Goal: Navigation & Orientation: Find specific page/section

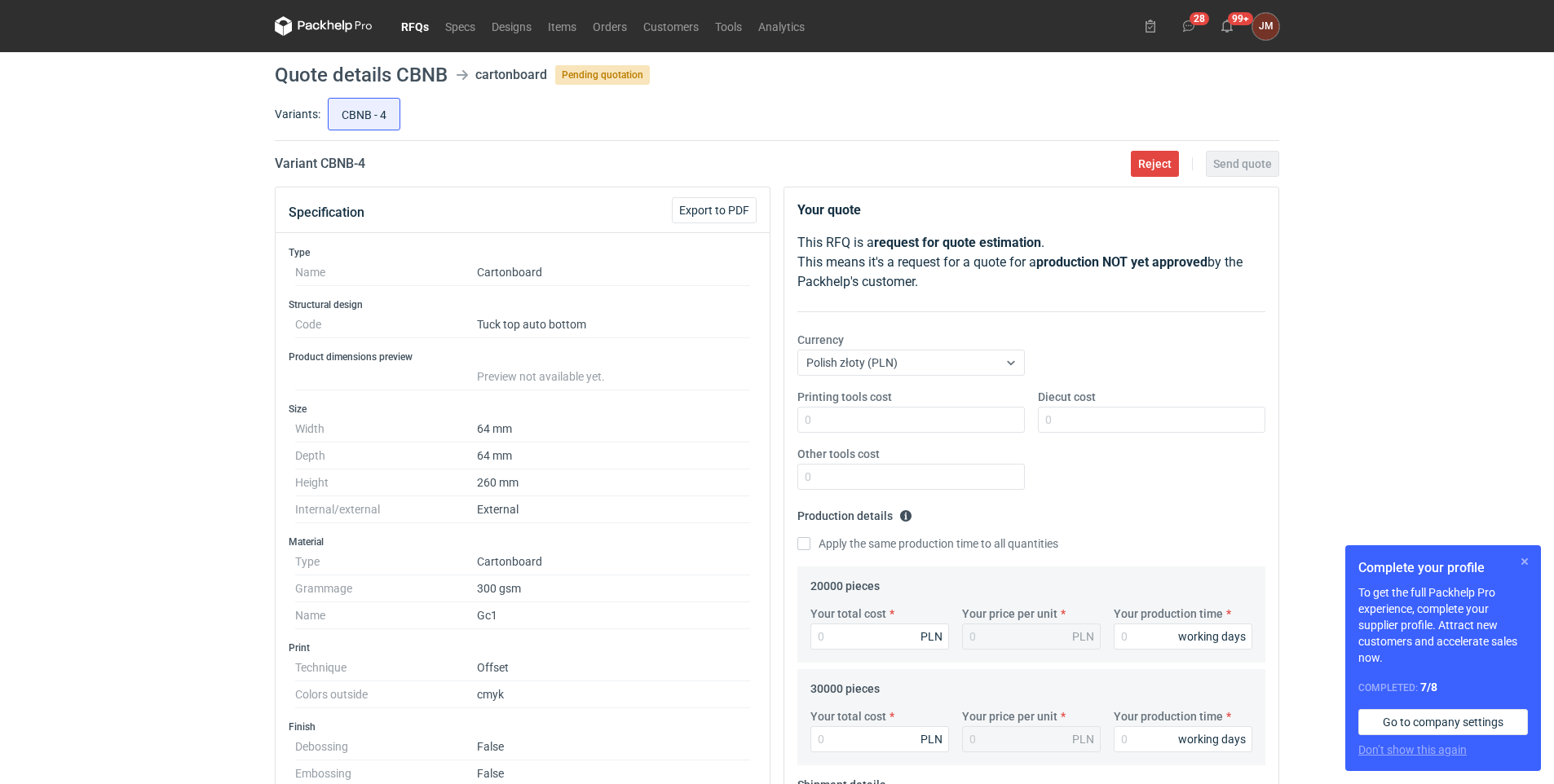
click at [1526, 562] on button "button" at bounding box center [1525, 562] width 19 height 19
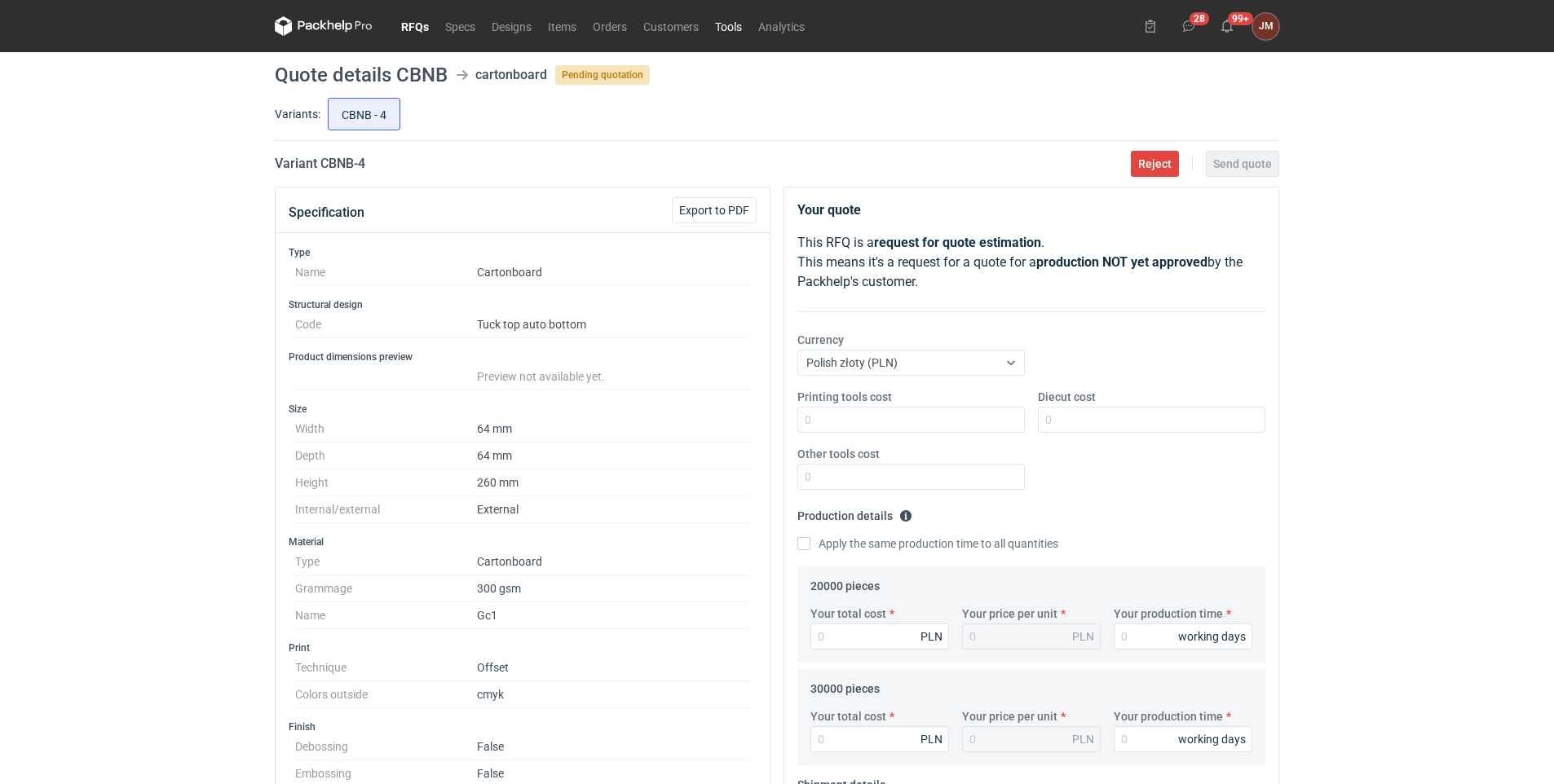
click at [729, 19] on link "Tools" at bounding box center [728, 26] width 43 height 19
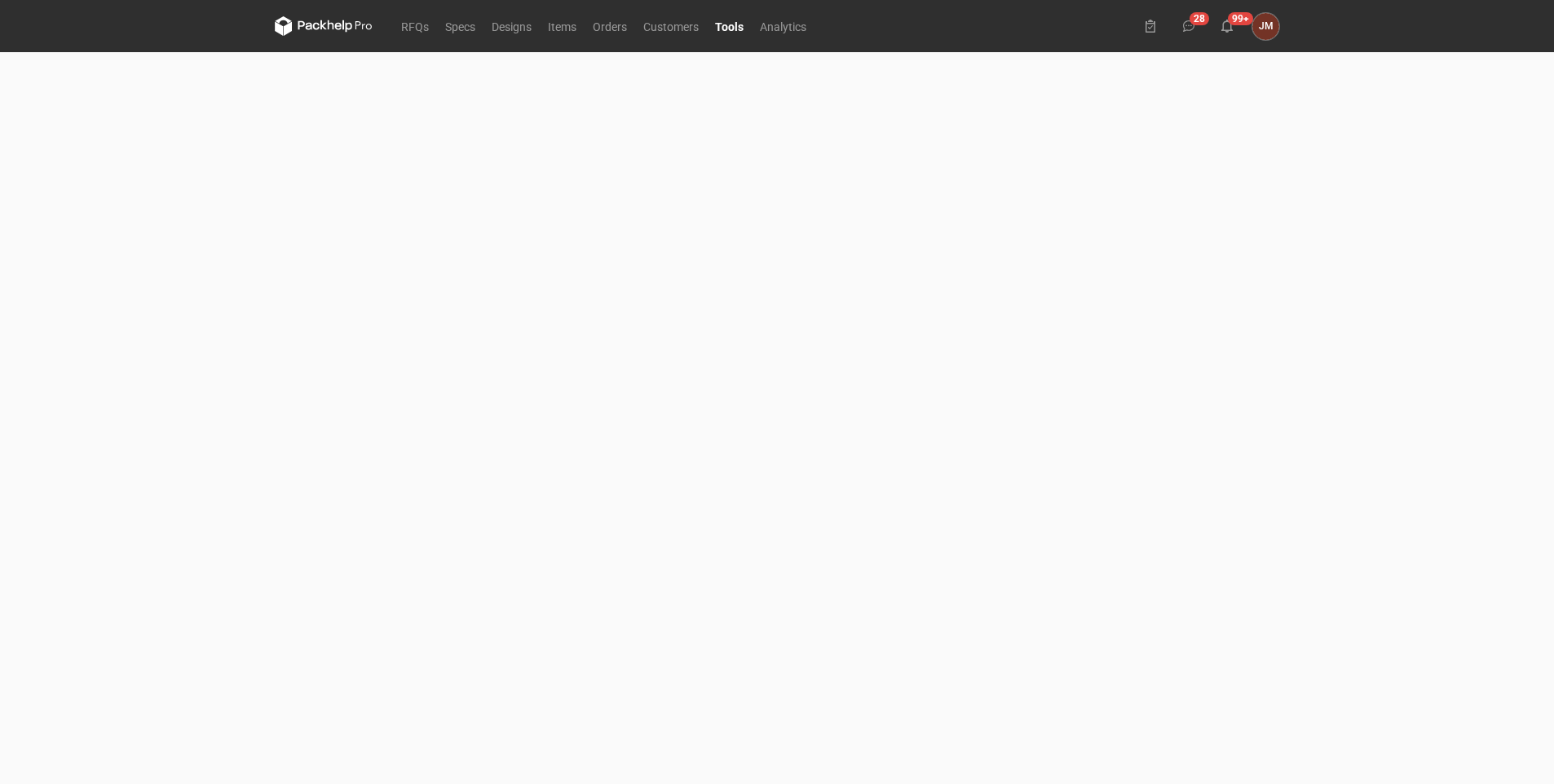
click at [724, 27] on link "Tools" at bounding box center [729, 26] width 45 height 19
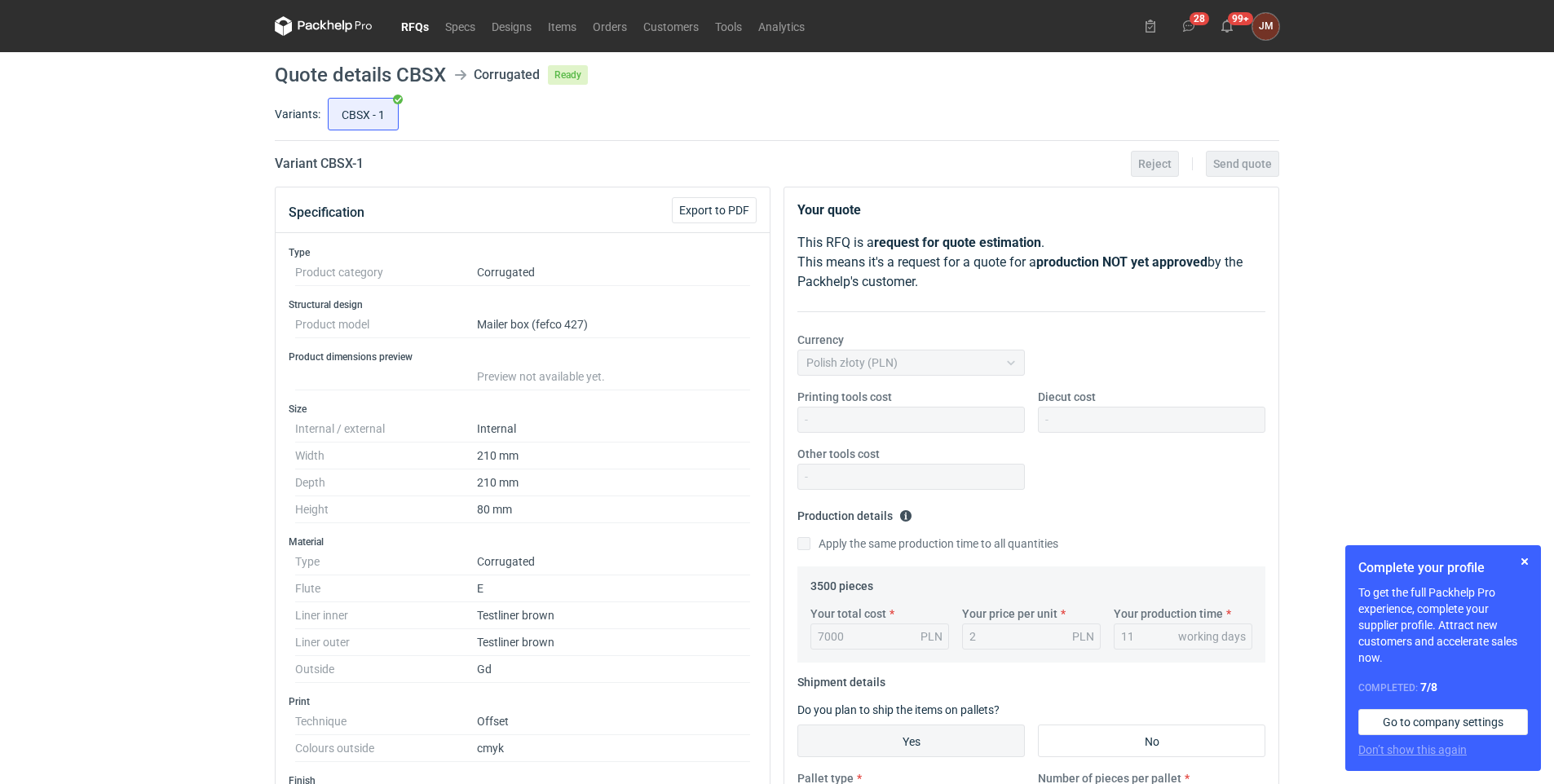
scroll to position [263, 0]
click at [417, 17] on link "RFQs" at bounding box center [416, 26] width 44 height 19
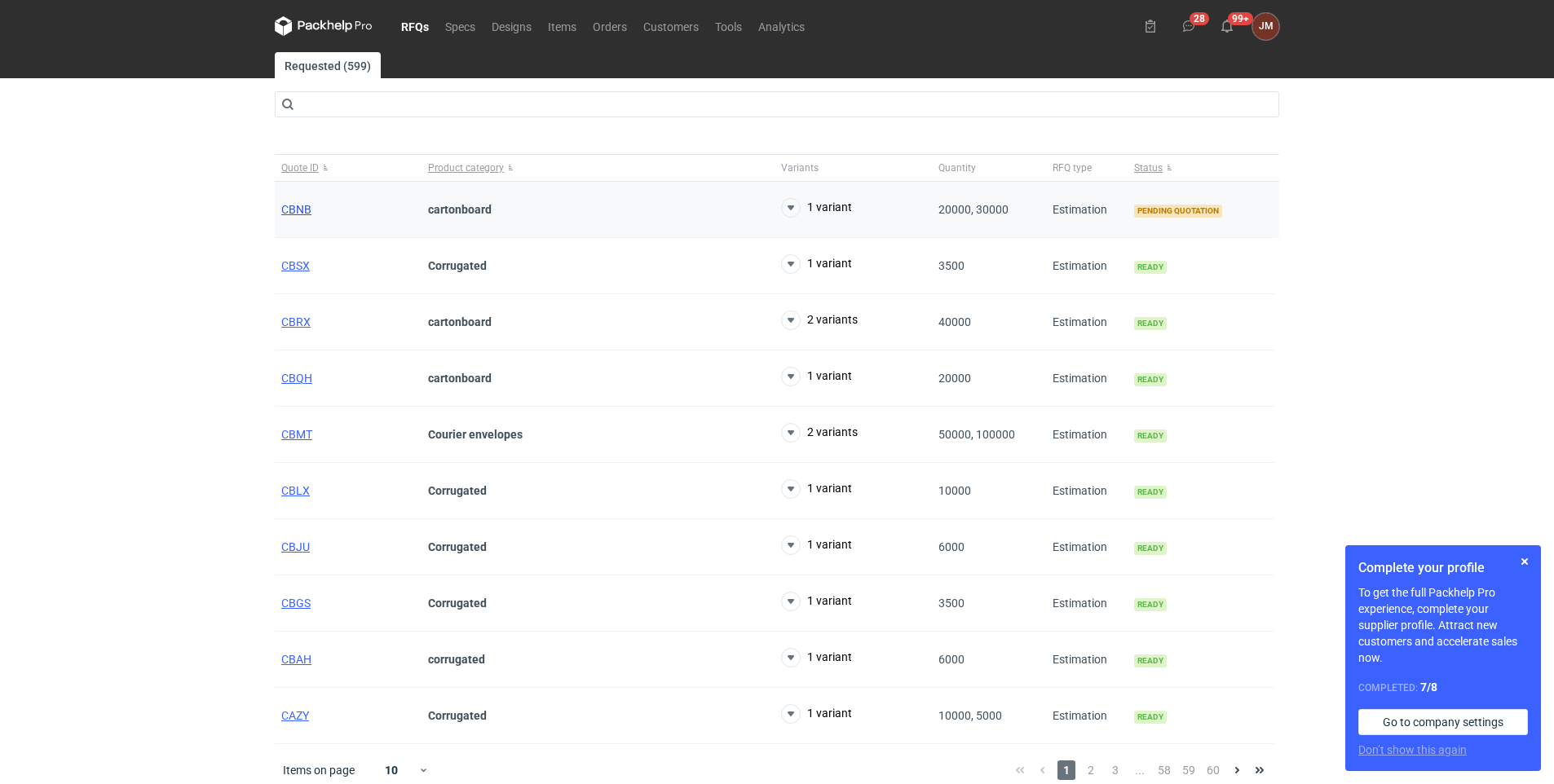
click at [293, 206] on span "CBNB" at bounding box center [297, 210] width 31 height 13
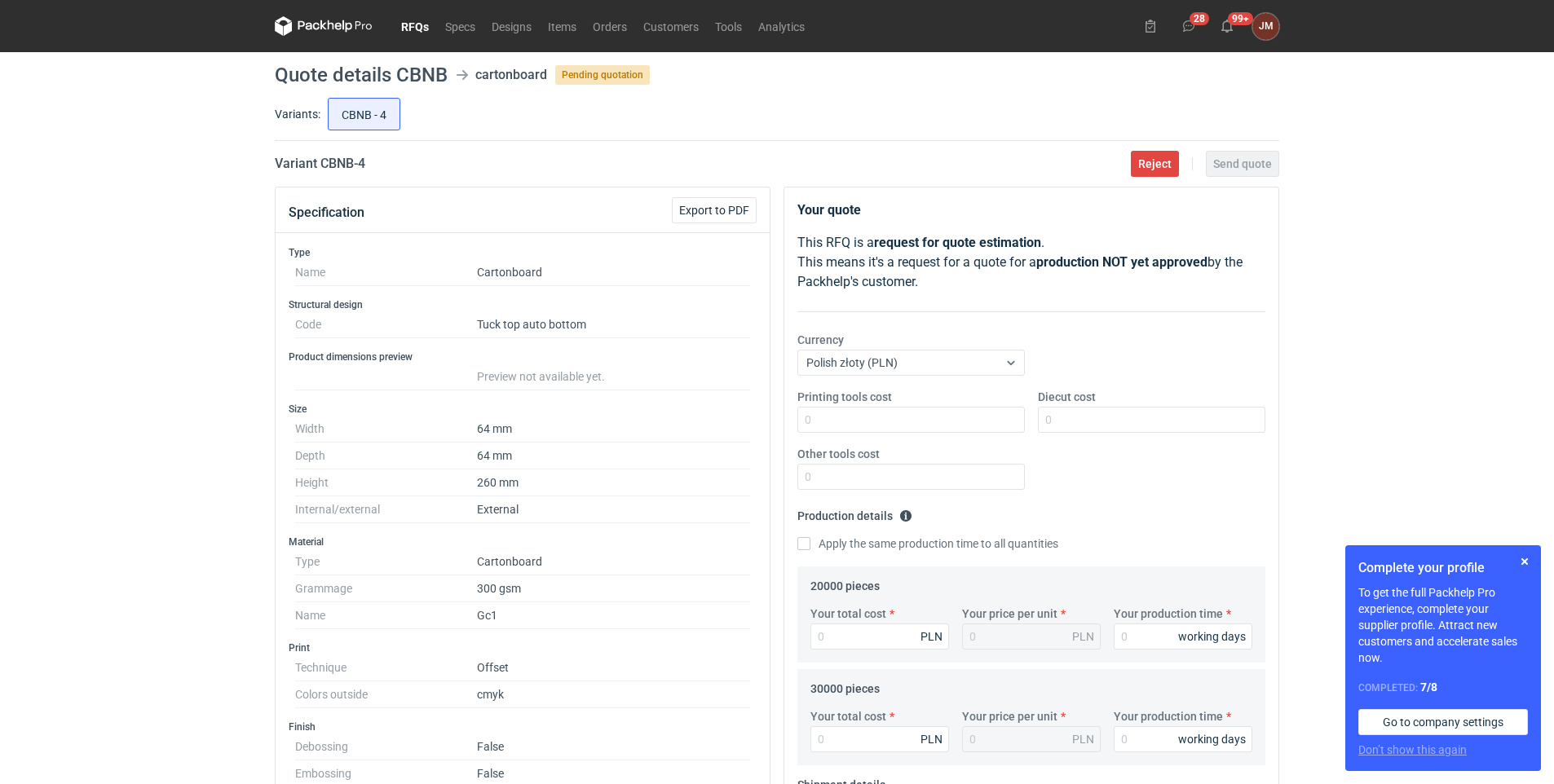
click at [1401, 289] on div "RFQs Specs Designs Items Orders Customers Tools Analytics 28 99+ JM JOANNA MOCZ…" at bounding box center [777, 392] width 1554 height 784
click at [1524, 563] on button "button" at bounding box center [1525, 562] width 19 height 19
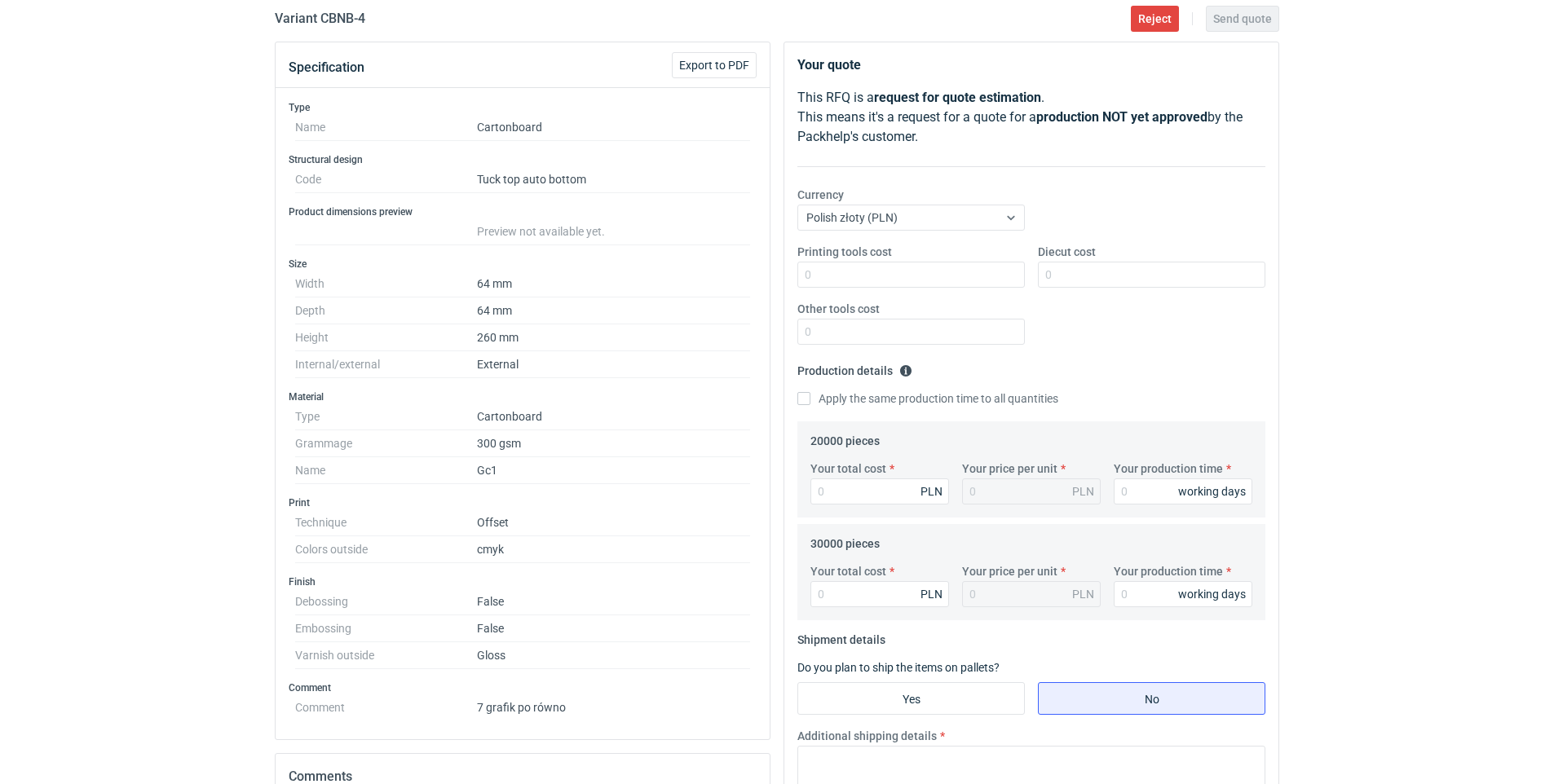
scroll to position [128, 0]
